Goal: Check status: Check status

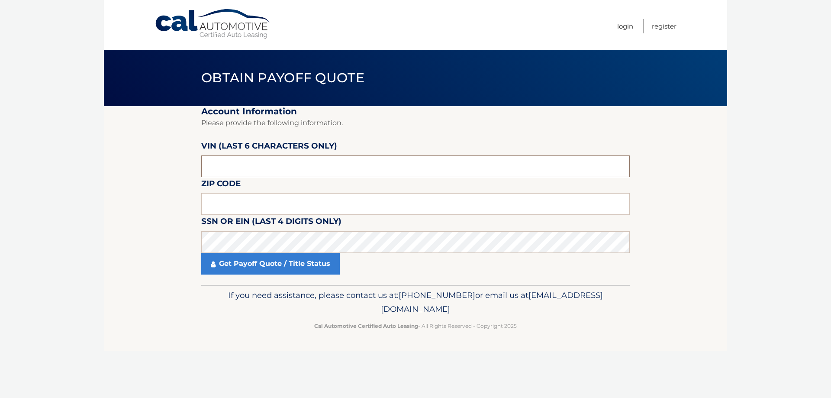
click at [210, 167] on input "text" at bounding box center [415, 166] width 428 height 22
click at [264, 170] on input "text" at bounding box center [415, 166] width 428 height 22
click at [249, 207] on input "text" at bounding box center [415, 204] width 428 height 22
type input "08807"
click at [115, 230] on section "Account Information Please provide the following information. VIN (last 6 chara…" at bounding box center [415, 195] width 623 height 179
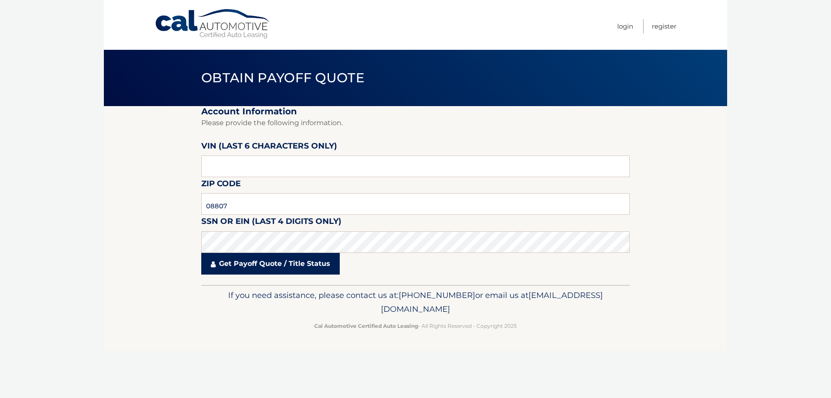
click at [262, 257] on link "Get Payoff Quote / Title Status" at bounding box center [270, 264] width 138 height 22
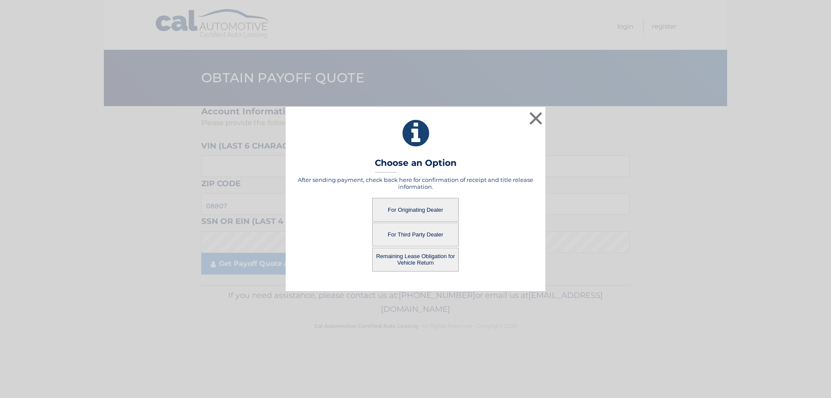
click at [427, 208] on button "For Originating Dealer" at bounding box center [415, 210] width 87 height 24
click at [405, 213] on button "For Originating Dealer" at bounding box center [415, 210] width 87 height 24
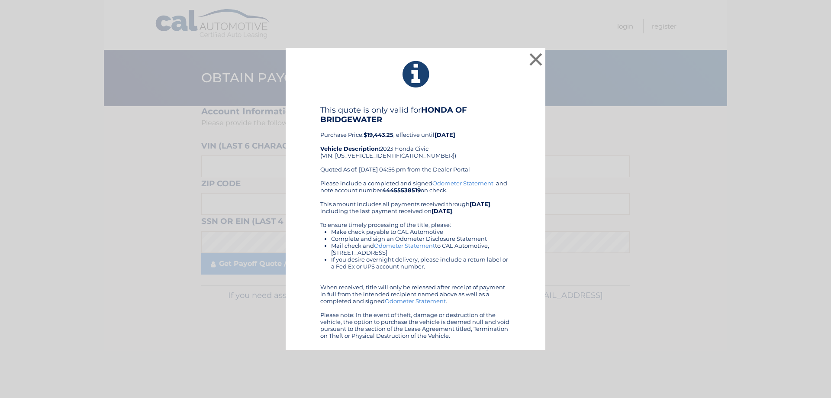
click at [469, 151] on div "This quote is only valid for HONDA OF BRIDGEWATER Purchase Price: $19,443.25 , …" at bounding box center [415, 142] width 190 height 74
click at [466, 100] on div "× This quote is only valid for HONDA OF BRIDGEWATER Purchase Price: $19,443.25 …" at bounding box center [416, 199] width 260 height 302
click at [505, 117] on h4 "This quote is only valid for HONDA OF BRIDGEWATER" at bounding box center [415, 114] width 190 height 19
click at [504, 105] on div "× This quote is only valid for HONDA OF BRIDGEWATER Purchase Price: $19,443.25 …" at bounding box center [416, 199] width 260 height 302
click at [433, 154] on div "This quote is only valid for HONDA OF BRIDGEWATER Purchase Price: $19,443.25 , …" at bounding box center [415, 142] width 190 height 74
